Goal: Find specific page/section: Locate a particular part of the current website

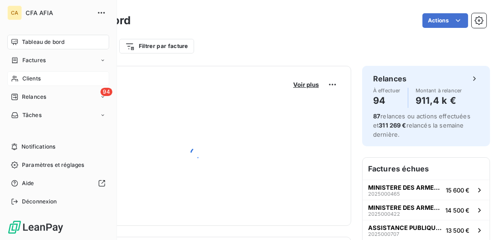
click at [35, 76] on span "Clients" at bounding box center [31, 78] width 18 height 8
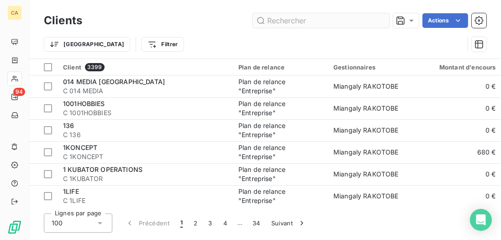
click at [323, 21] on input "text" at bounding box center [321, 20] width 137 height 15
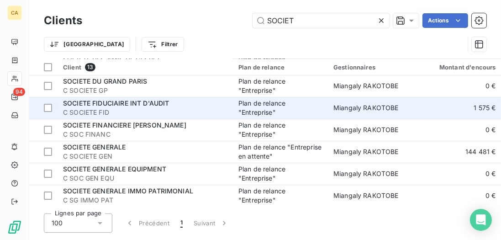
scroll to position [52, 0]
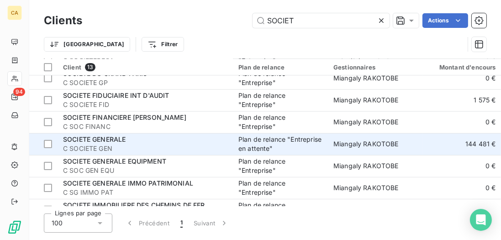
type input "SOCIET"
click at [180, 145] on span "C SOCIETE GEN" at bounding box center [145, 148] width 164 height 9
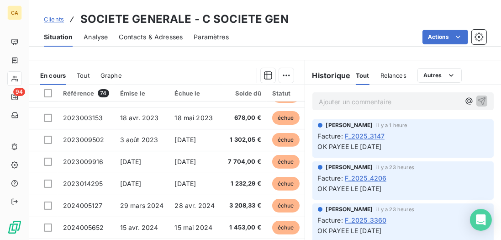
scroll to position [392, 0]
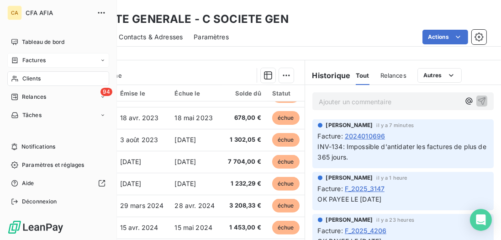
click at [37, 59] on span "Factures" at bounding box center [33, 60] width 23 height 8
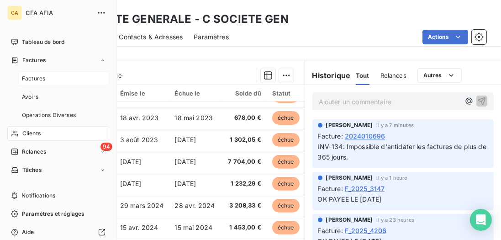
click at [33, 78] on span "Factures" at bounding box center [33, 78] width 23 height 8
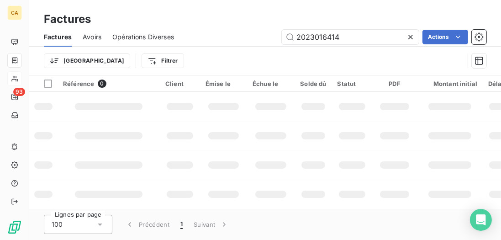
drag, startPoint x: 346, startPoint y: 37, endPoint x: 216, endPoint y: 22, distance: 131.6
click at [216, 22] on div "Factures Factures Avoirs Opérations Diverses 2023016414 Actions Trier Filtrer" at bounding box center [265, 37] width 472 height 75
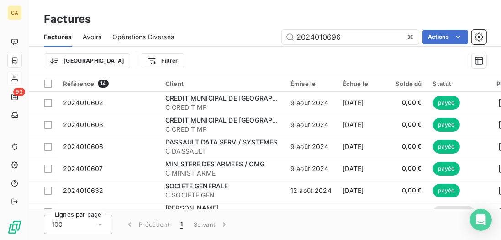
type input "2024010696"
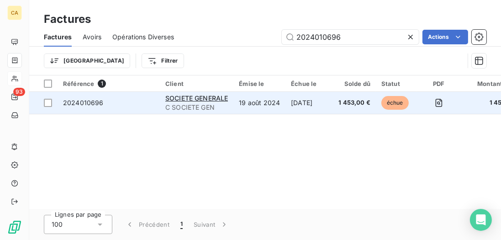
click at [127, 101] on span "2024010696" at bounding box center [108, 102] width 91 height 9
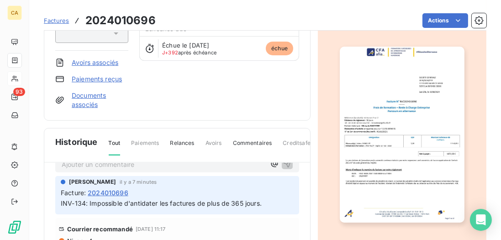
scroll to position [105, 0]
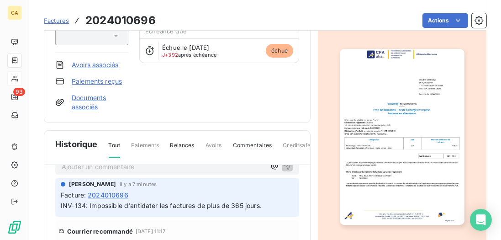
click at [419, 133] on img "button" at bounding box center [402, 137] width 124 height 176
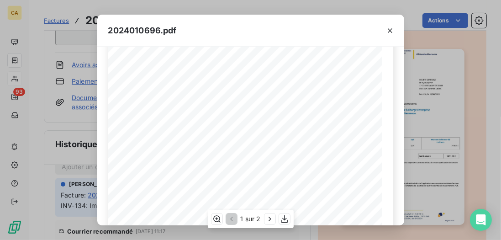
scroll to position [104, 0]
click at [386, 32] on icon "button" at bounding box center [390, 30] width 9 height 9
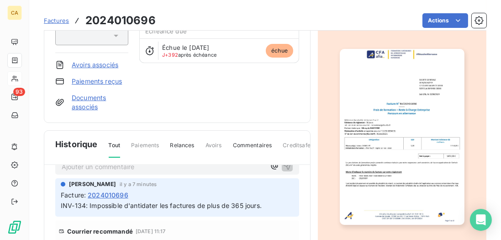
click at [107, 167] on p "Ajouter un commentaire ﻿" at bounding box center [164, 166] width 204 height 11
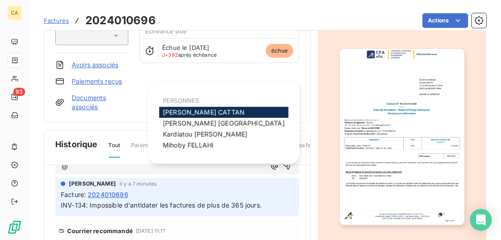
scroll to position [106, 0]
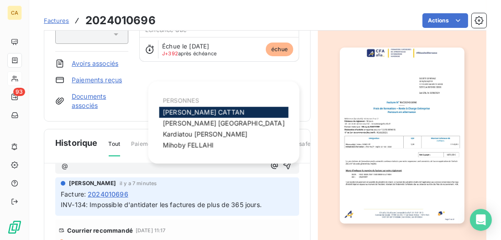
click at [230, 110] on div "[PERSON_NAME]" at bounding box center [223, 112] width 129 height 11
click at [229, 110] on div "[PERSON_NAME]" at bounding box center [223, 112] width 129 height 11
click at [214, 110] on div "[PERSON_NAME]" at bounding box center [223, 112] width 129 height 11
click at [203, 109] on span "[PERSON_NAME]" at bounding box center [204, 112] width 82 height 8
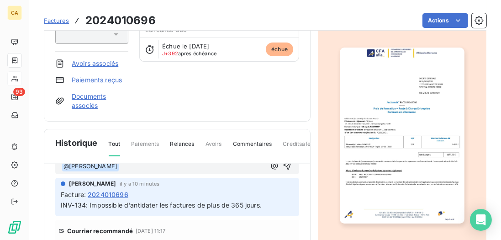
click at [154, 169] on div "﻿ @ [PERSON_NAME] ﻿ ﻿" at bounding box center [177, 165] width 244 height 17
click at [157, 165] on p "﻿ @ [PERSON_NAME] ﻿ ﻿" at bounding box center [164, 166] width 204 height 11
click at [217, 163] on p "﻿ @ [PERSON_NAME] ﻿ facture annulée par l'avoir" at bounding box center [164, 166] width 204 height 11
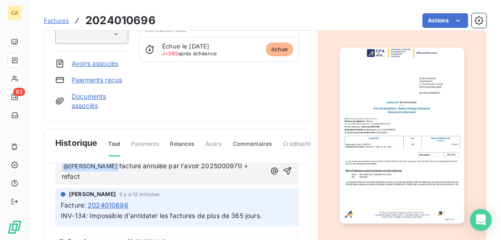
click at [381, 118] on img "button" at bounding box center [402, 136] width 124 height 176
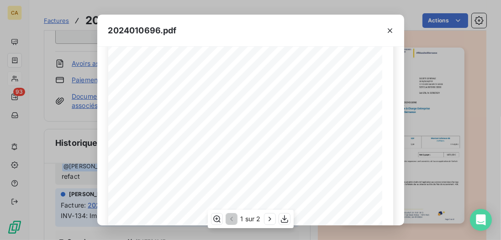
scroll to position [130, 0]
click at [73, 127] on div "2024010696.pdf CFA afia | [DOMAIN_NAME] | [EMAIL_ADDRESS][DOMAIN_NAME] | 01 76 …" at bounding box center [250, 120] width 501 height 240
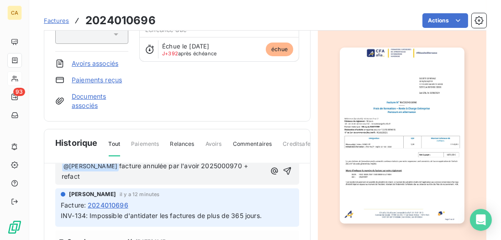
click at [102, 176] on p "﻿ @ [PERSON_NAME] ﻿ facture annulée par l'avoir 2025000970 + refact" at bounding box center [164, 171] width 204 height 21
